Goal: Task Accomplishment & Management: Use online tool/utility

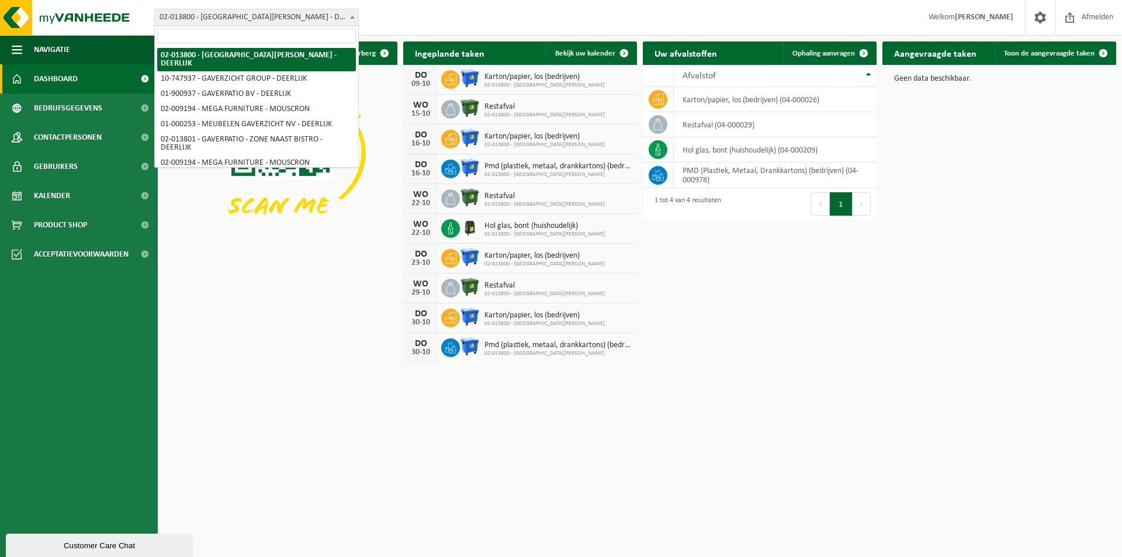
click at [354, 12] on span at bounding box center [353, 16] width 12 height 15
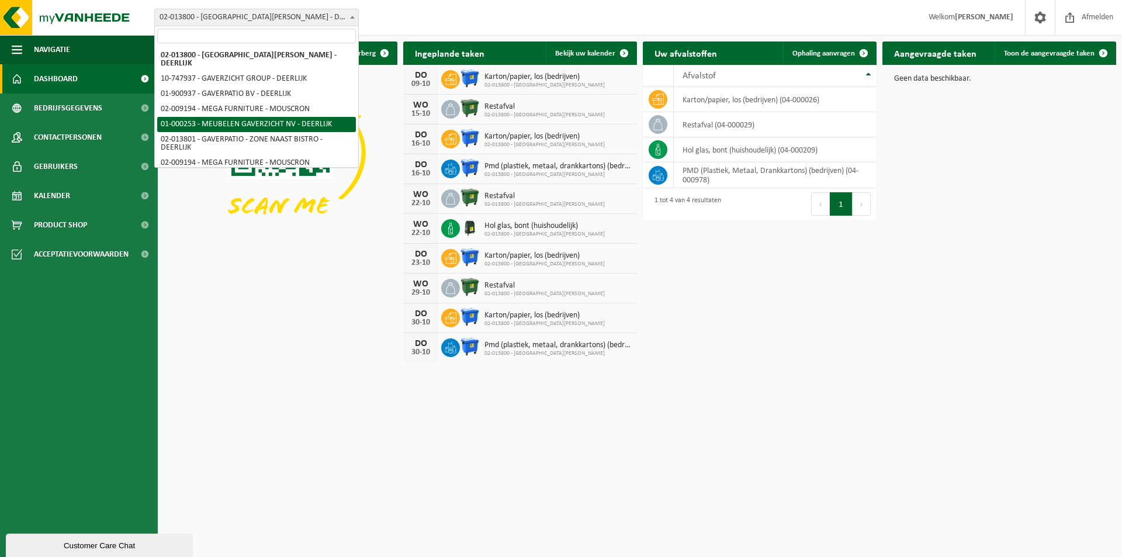
select select "29"
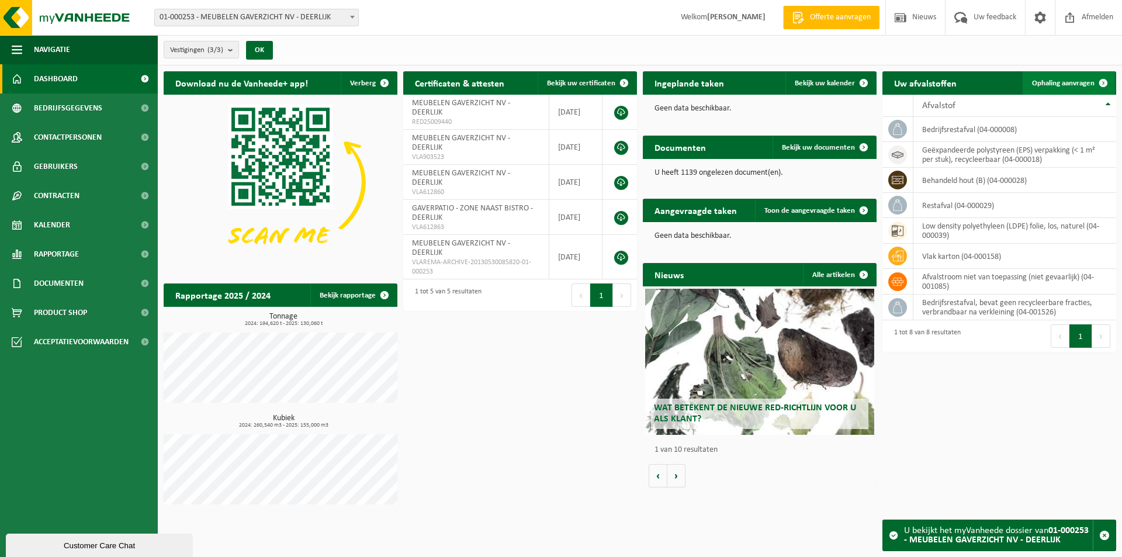
click at [1069, 86] on span "Ophaling aanvragen" at bounding box center [1063, 84] width 63 height 8
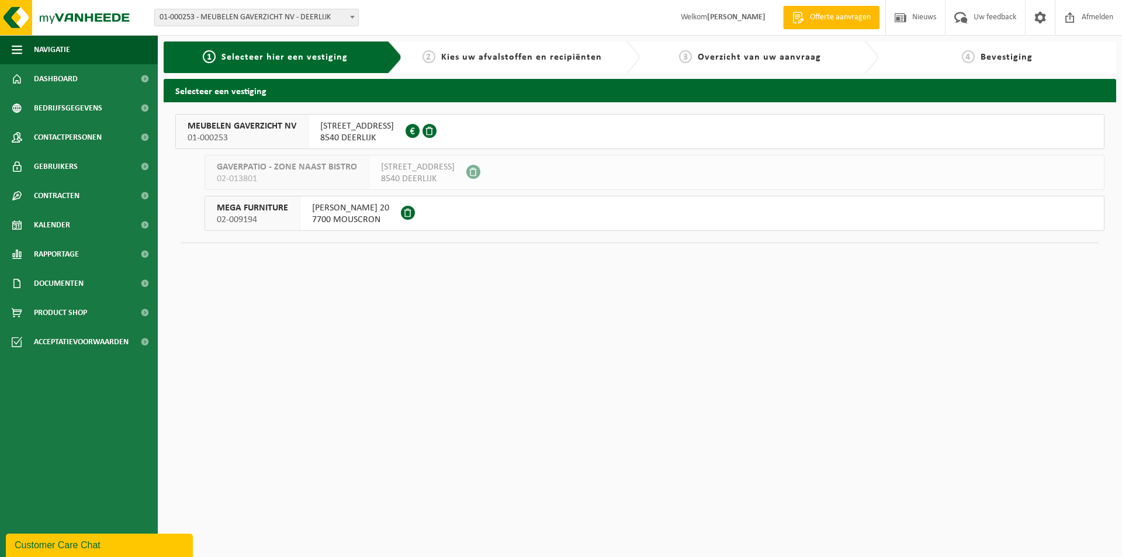
click at [353, 17] on b at bounding box center [352, 17] width 5 height 3
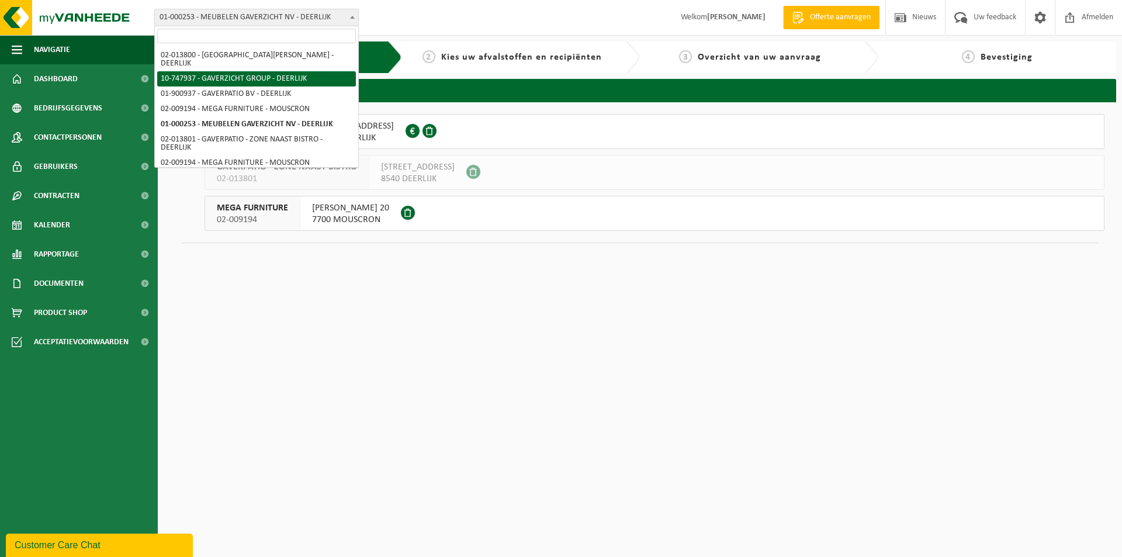
select select "5973"
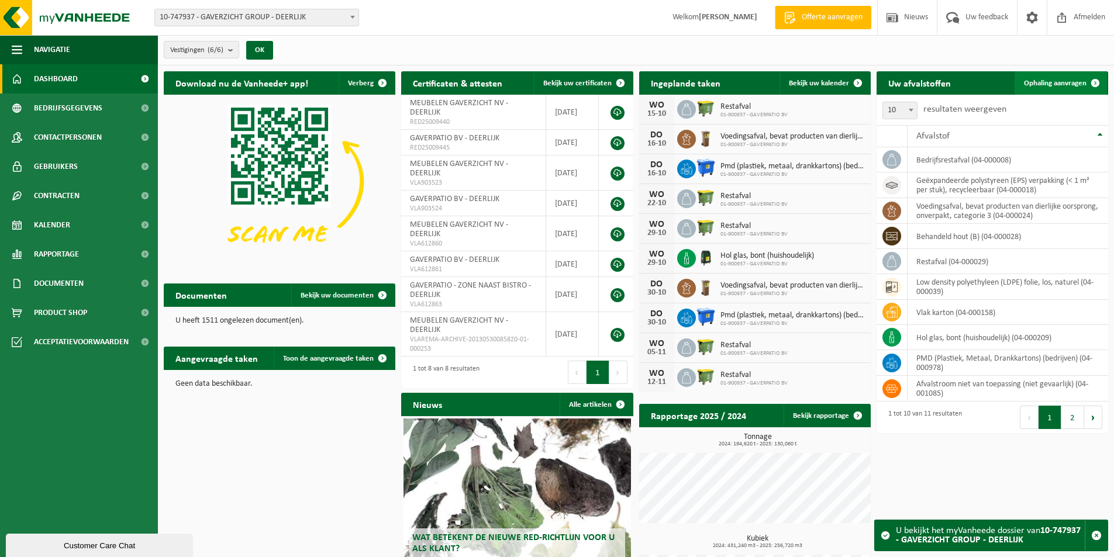
click at [1056, 87] on link "Ophaling aanvragen" at bounding box center [1060, 82] width 92 height 23
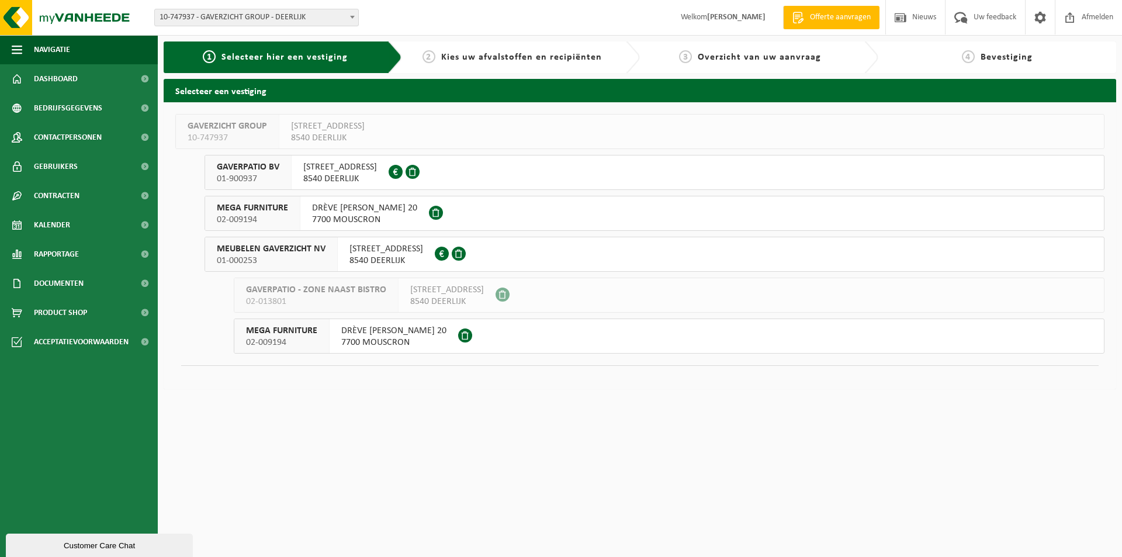
click at [304, 249] on span "MEUBELEN GAVERZICHT NV" at bounding box center [271, 249] width 109 height 12
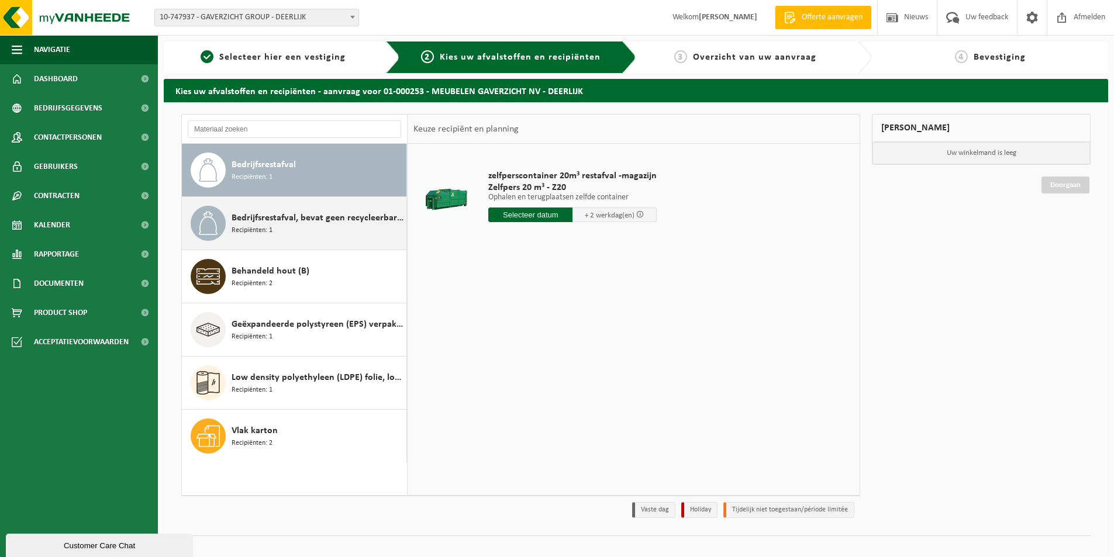
click at [305, 224] on span "Bedrijfsrestafval, bevat geen recycleerbare fracties, verbrandbaar na verkleini…" at bounding box center [318, 218] width 172 height 14
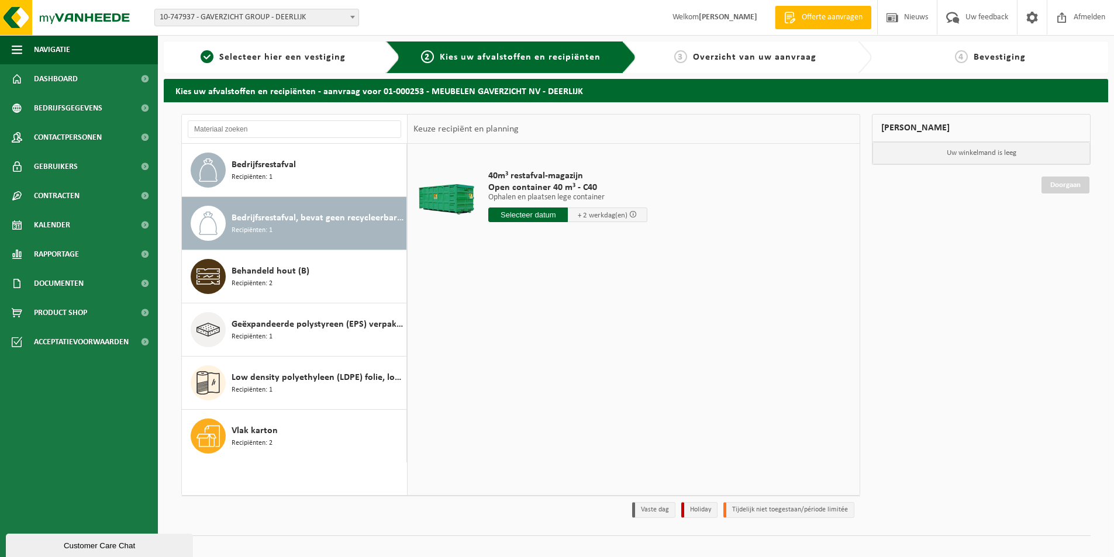
click at [532, 218] on input "text" at bounding box center [528, 215] width 80 height 15
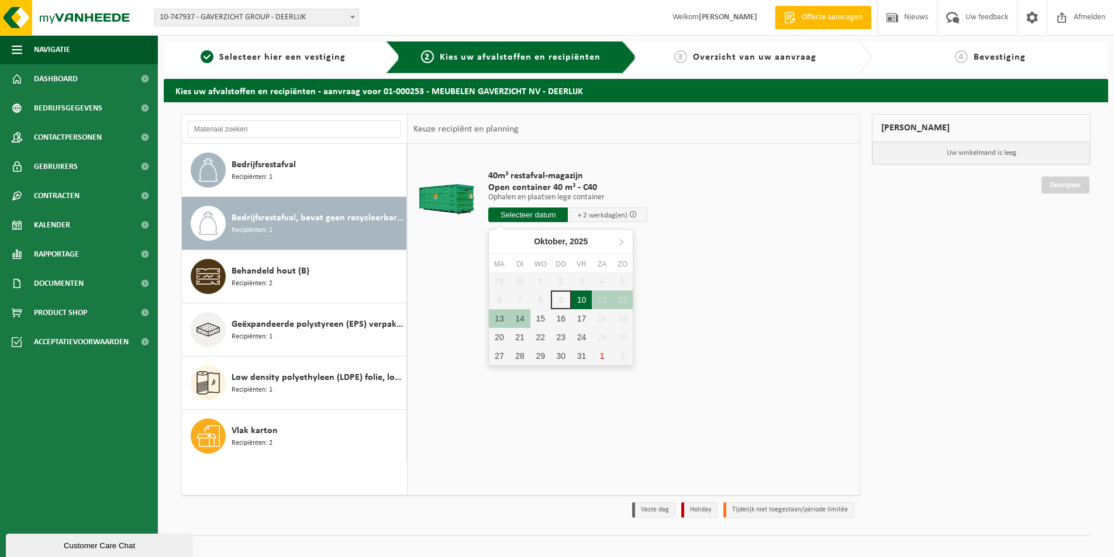
click at [578, 299] on div "10" at bounding box center [581, 300] width 20 height 19
type input "Van 2025-10-10"
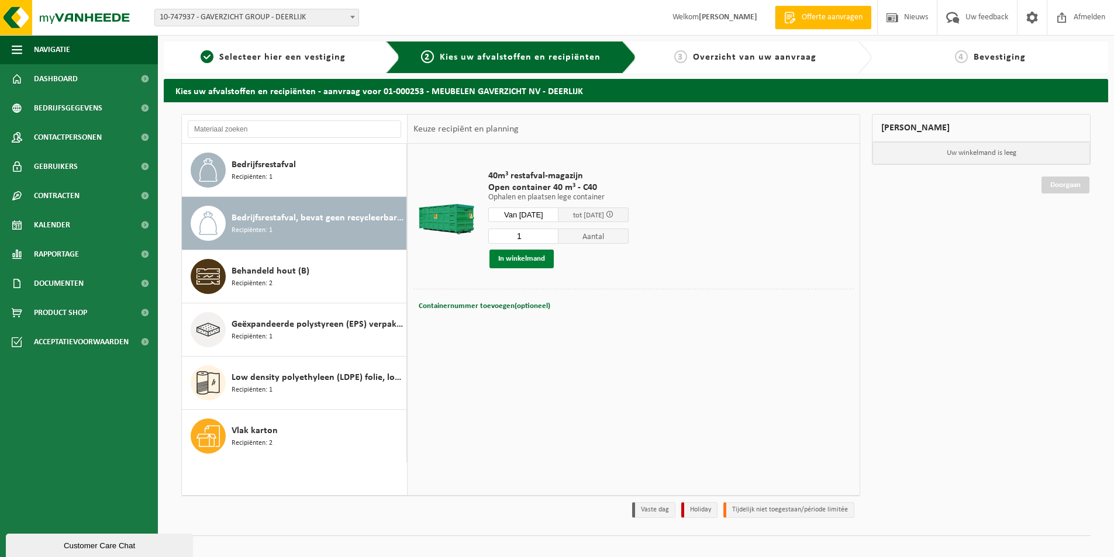
click at [527, 262] on button "In winkelmand" at bounding box center [521, 259] width 64 height 19
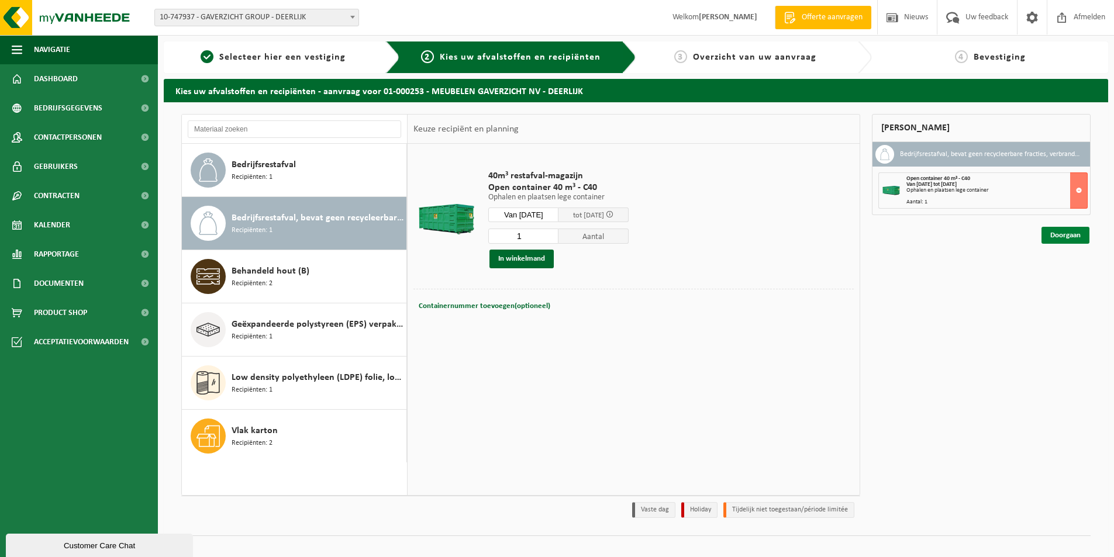
click at [1078, 233] on link "Doorgaan" at bounding box center [1065, 235] width 48 height 17
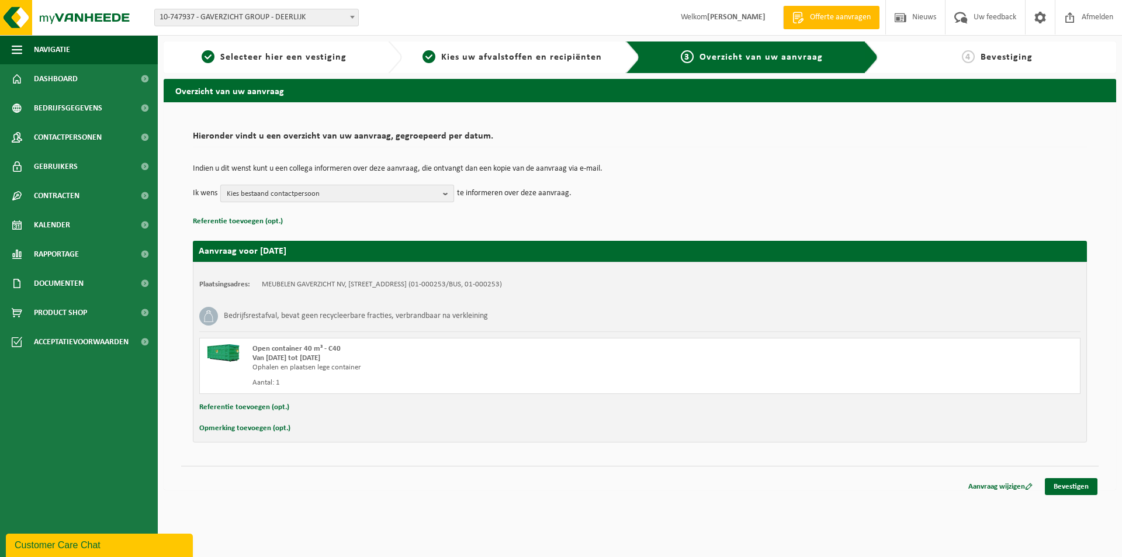
click at [445, 196] on b "button" at bounding box center [448, 193] width 11 height 16
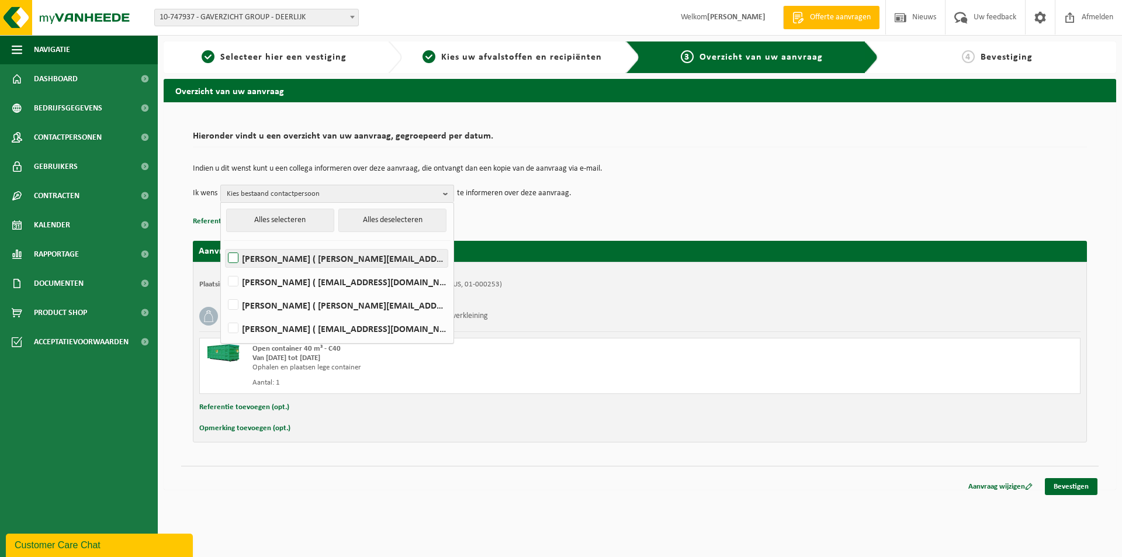
click at [311, 258] on label "[PERSON_NAME] ( [PERSON_NAME][EMAIL_ADDRESS][DOMAIN_NAME] )" at bounding box center [337, 259] width 222 height 18
click at [224, 244] on input "[PERSON_NAME] ( [PERSON_NAME][EMAIL_ADDRESS][DOMAIN_NAME] )" at bounding box center [223, 243] width 1 height 1
checkbox input "true"
click at [245, 282] on label "KOEN DERUYCK ( koen@gaverzicht.be )" at bounding box center [337, 282] width 222 height 18
click at [224, 267] on input "KOEN DERUYCK ( koen@gaverzicht.be )" at bounding box center [223, 267] width 1 height 1
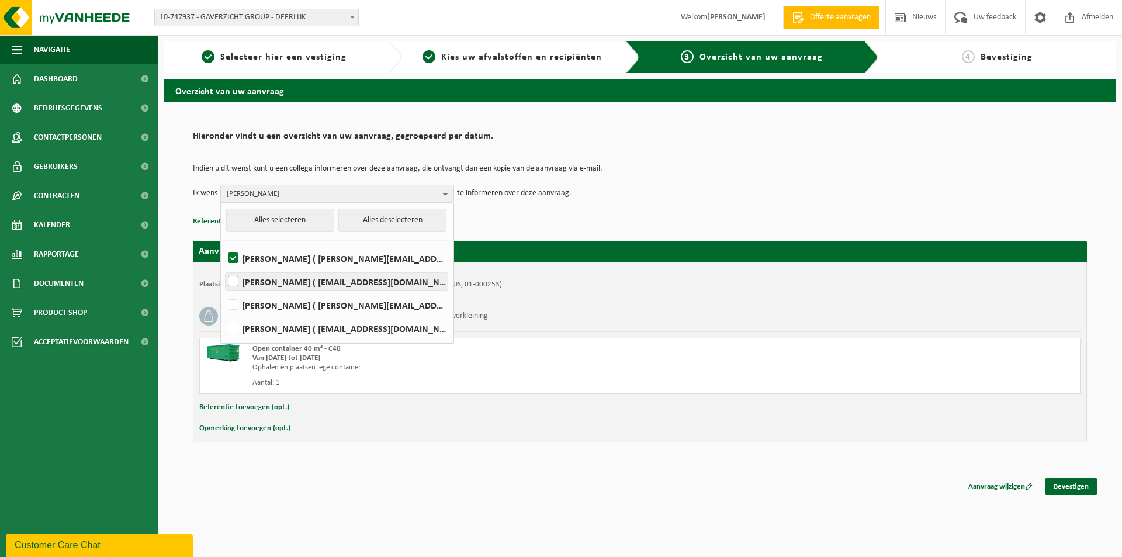
checkbox input "true"
click at [236, 307] on label "SABRINA HENNEJONCK ( sabrina.h@gaverzicht.be )" at bounding box center [337, 305] width 222 height 18
click at [224, 291] on input "SABRINA HENNEJONCK ( sabrina.h@gaverzicht.be )" at bounding box center [223, 290] width 1 height 1
checkbox input "true"
click at [492, 214] on p "Referentie toevoegen (opt.)" at bounding box center [640, 221] width 894 height 15
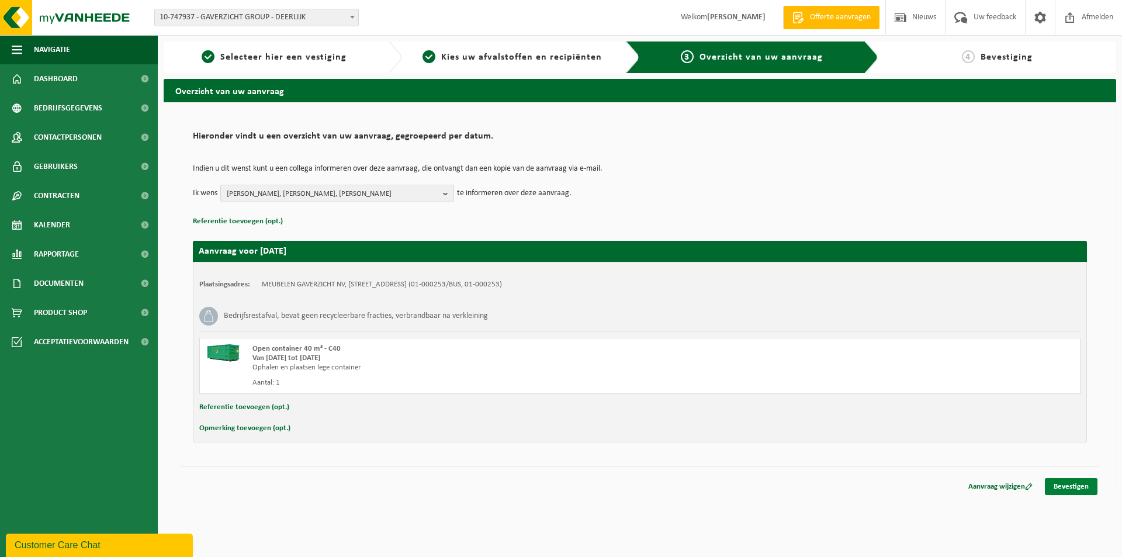
click at [1071, 488] on link "Bevestigen" at bounding box center [1071, 486] width 53 height 17
